Goal: Task Accomplishment & Management: Use online tool/utility

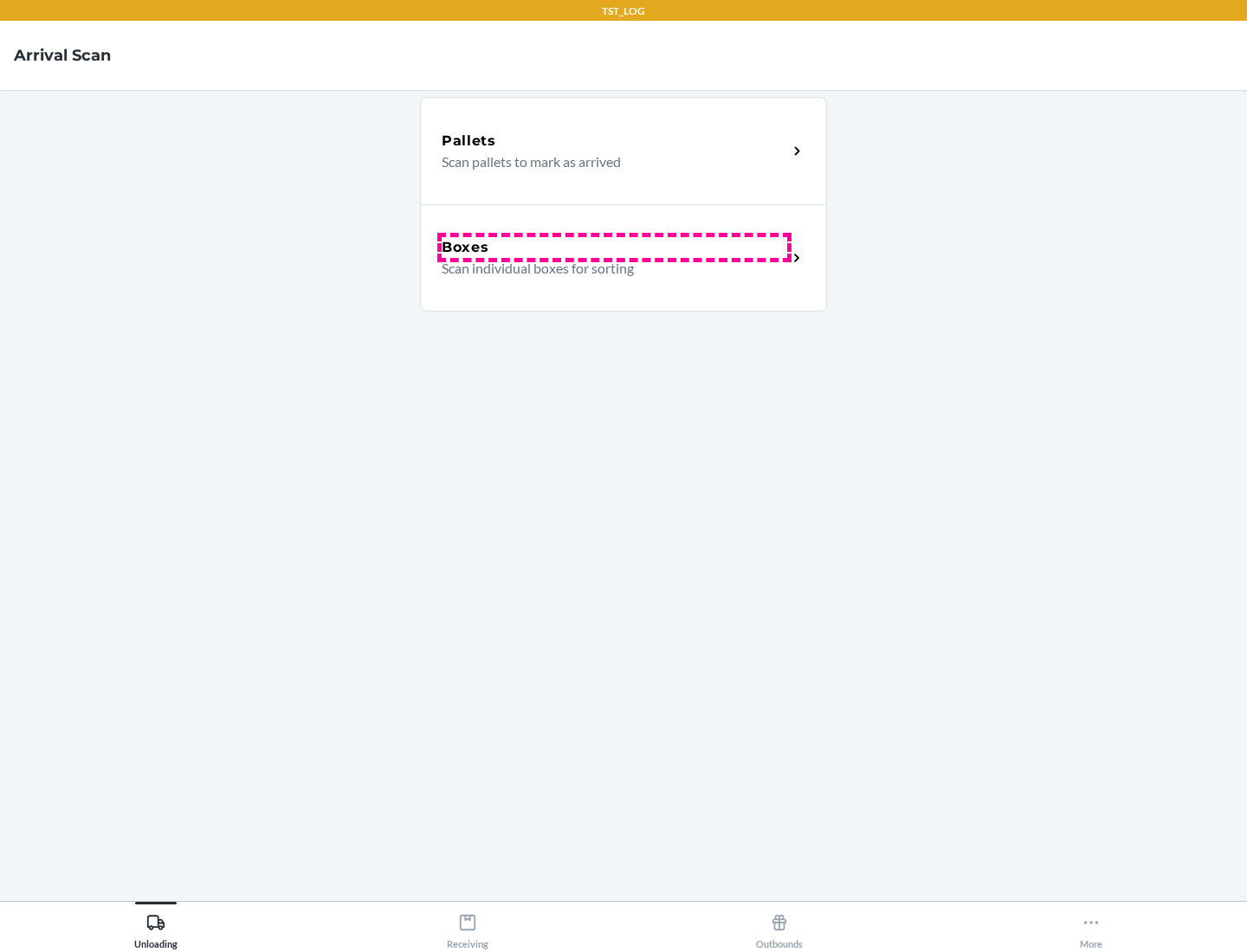
click at [614, 248] on div "Boxes" at bounding box center [614, 247] width 345 height 21
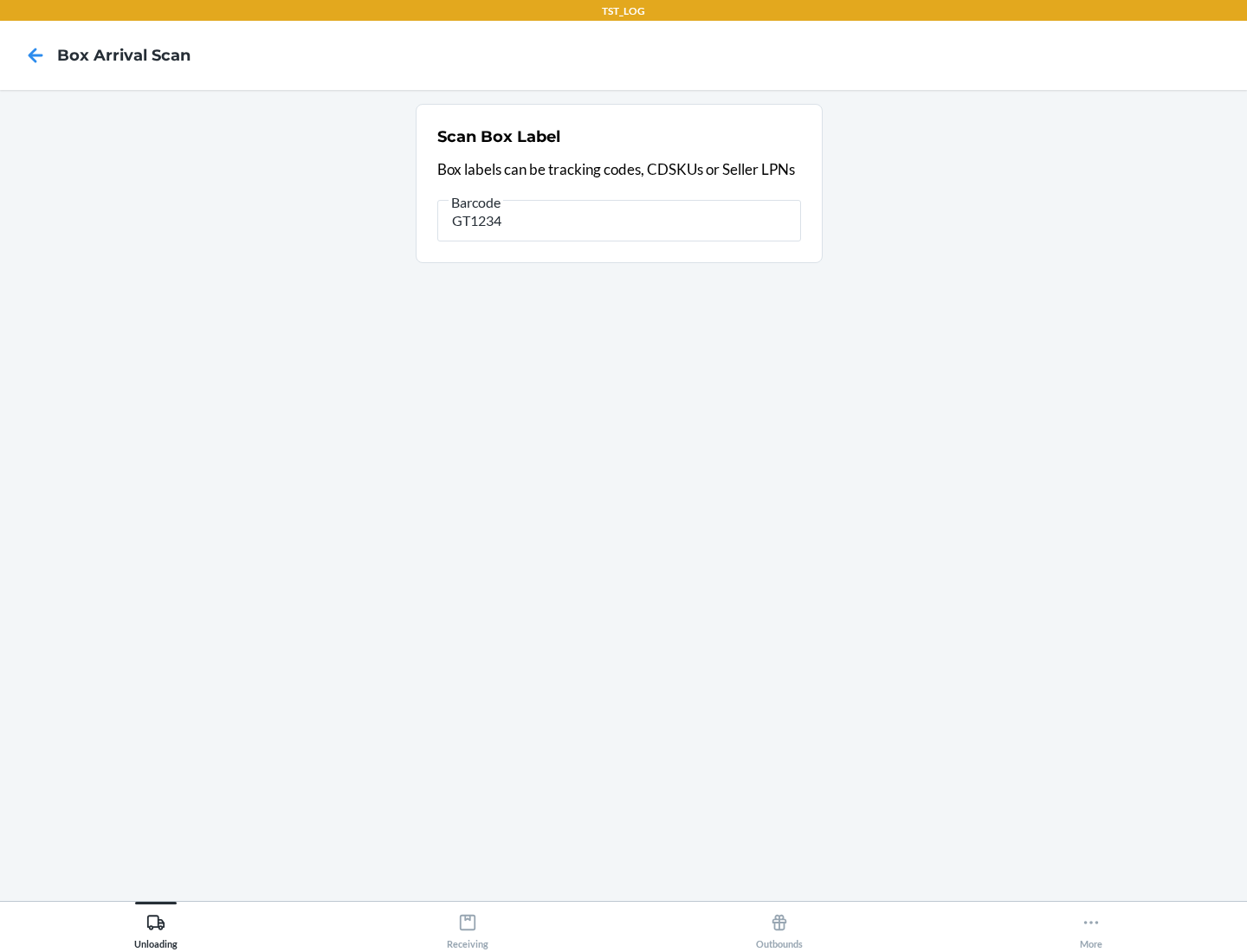
type input "GT1234"
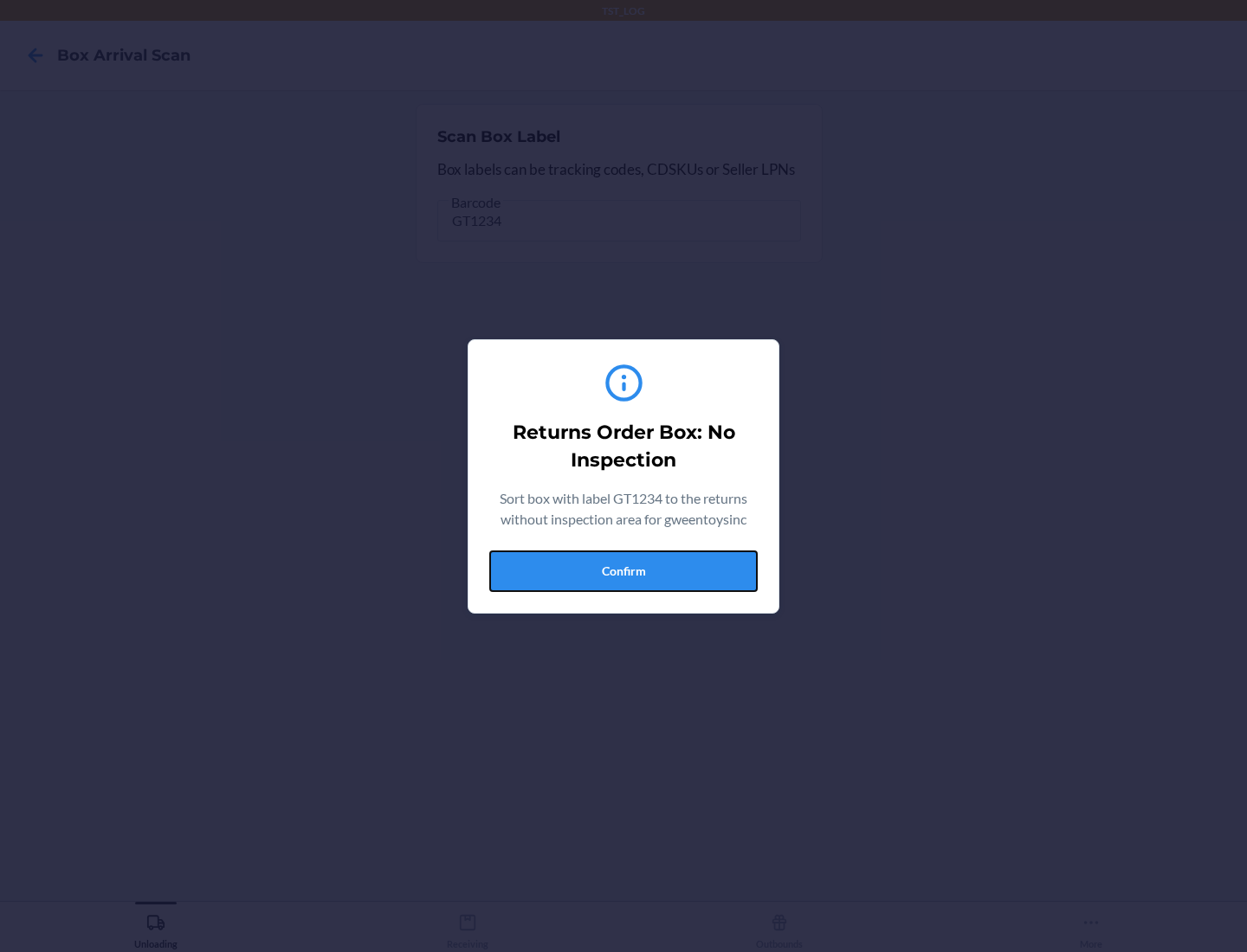
click at [623, 570] on button "Confirm" at bounding box center [624, 571] width 269 height 42
